Goal: Task Accomplishment & Management: Manage account settings

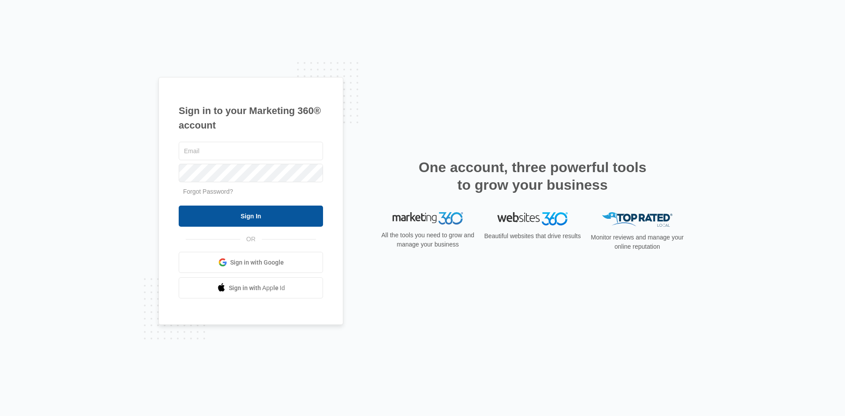
type input "[EMAIL_ADDRESS][DOMAIN_NAME]"
click at [261, 227] on input "Sign In" at bounding box center [251, 216] width 144 height 21
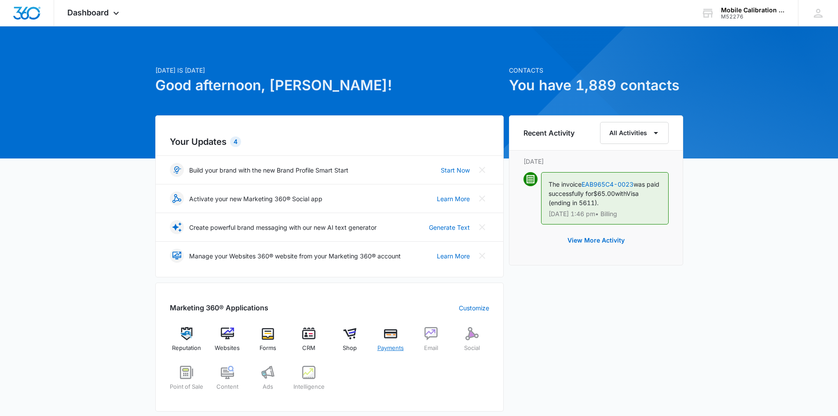
click at [386, 339] on img at bounding box center [390, 333] width 13 height 13
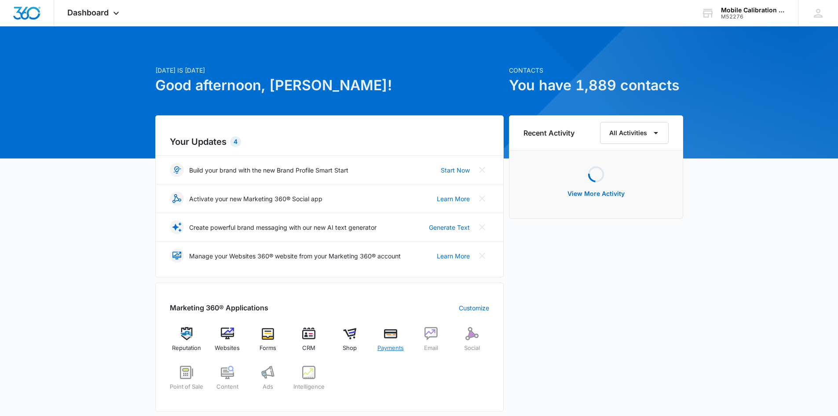
click at [390, 334] on img at bounding box center [390, 333] width 13 height 13
